Goal: Complete application form: Complete application form

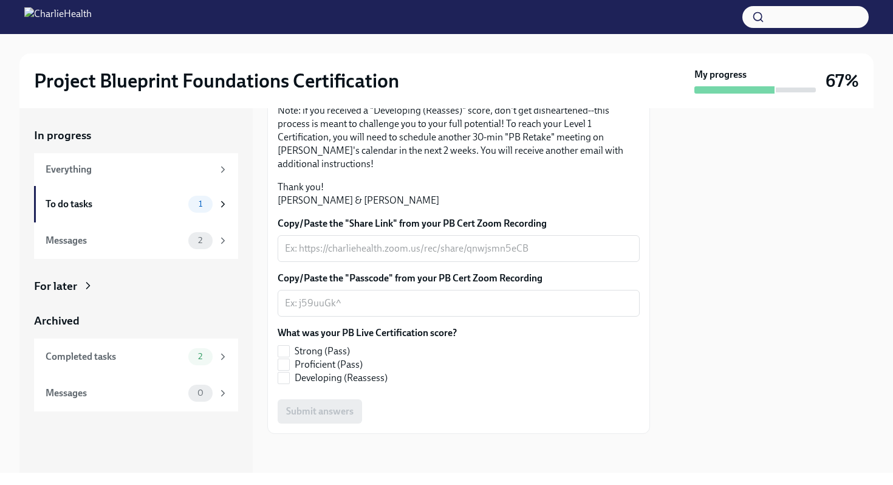
scroll to position [280, 0]
click at [429, 250] on textarea "Copy/Paste the "Share Link" from your PB Cert Zoom Recording" at bounding box center [458, 248] width 347 height 15
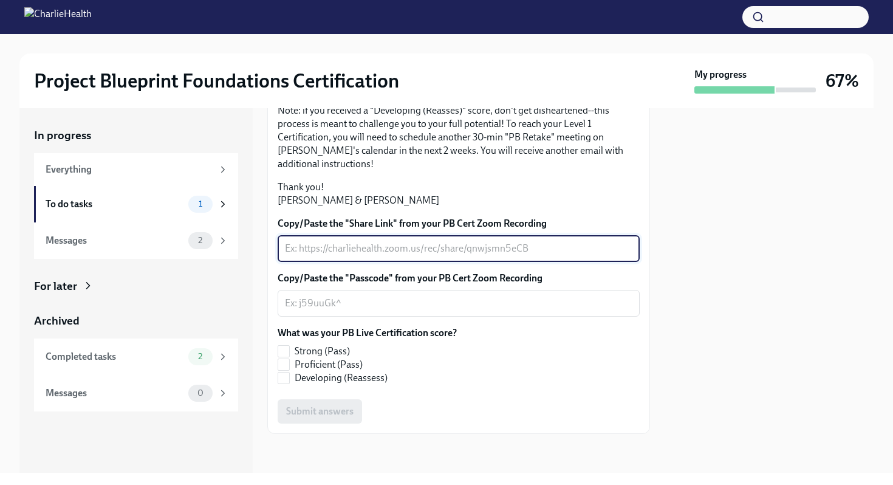
click at [330, 244] on textarea "Copy/Paste the "Share Link" from your PB Cert Zoom Recording" at bounding box center [458, 248] width 347 height 15
paste textarea "[URL][DOMAIN_NAME]"
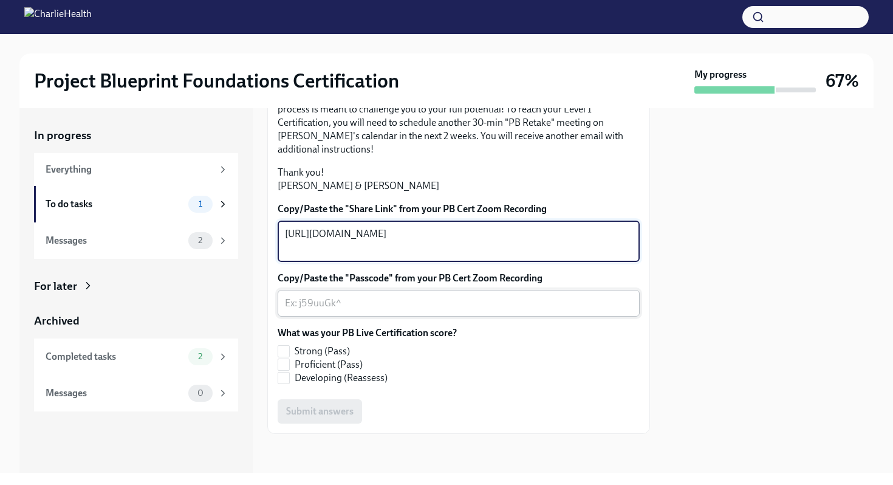
type textarea "[URL][DOMAIN_NAME]"
click at [329, 310] on textarea "Copy/Paste the "Passcode" from your PB Cert Zoom Recording" at bounding box center [458, 303] width 347 height 15
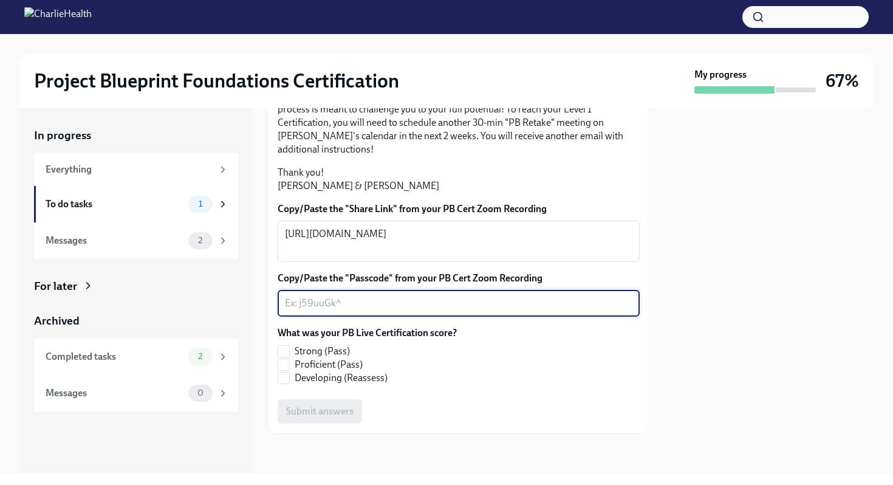
click at [321, 310] on textarea "Copy/Paste the "Passcode" from your PB Cert Zoom Recording" at bounding box center [458, 303] width 347 height 15
paste textarea "fD.u=373"
type textarea "fD.u=373"
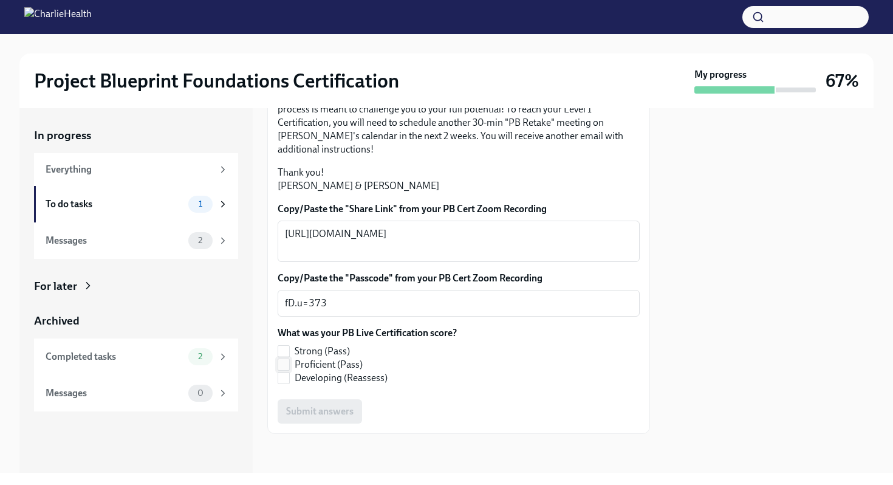
click at [287, 364] on input "Proficient (Pass)" at bounding box center [283, 364] width 11 height 11
checkbox input "true"
click at [324, 404] on button "Submit answers" at bounding box center [319, 411] width 84 height 24
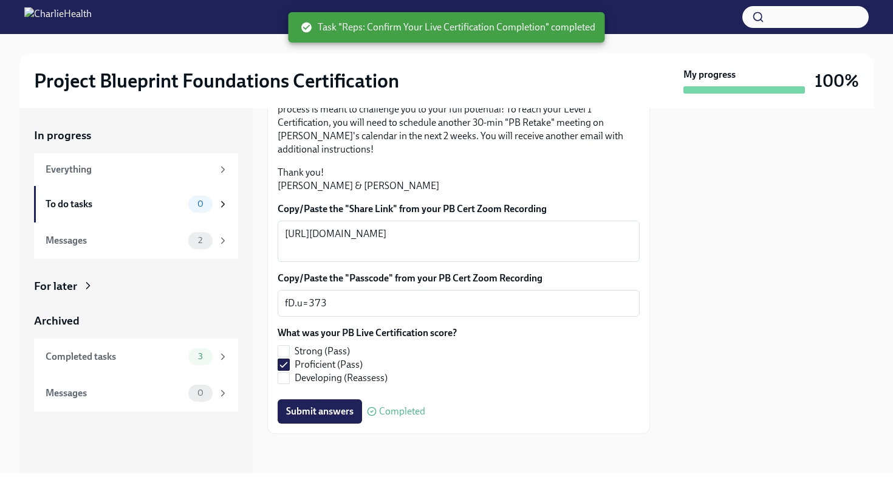
scroll to position [313, 0]
click at [126, 234] on div "Messages" at bounding box center [115, 240] width 138 height 13
